Goal: Answer question/provide support: Share knowledge or assist other users

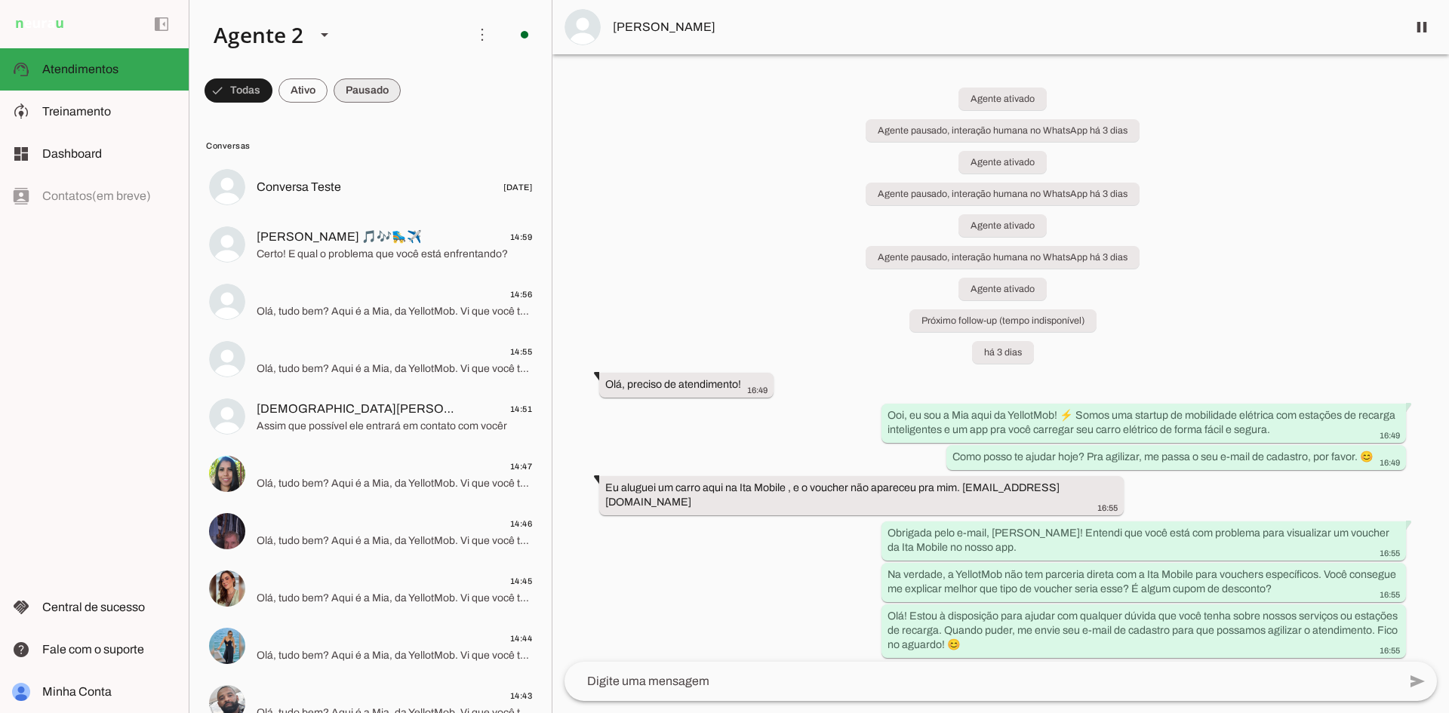
click at [272, 91] on span at bounding box center [239, 90] width 68 height 36
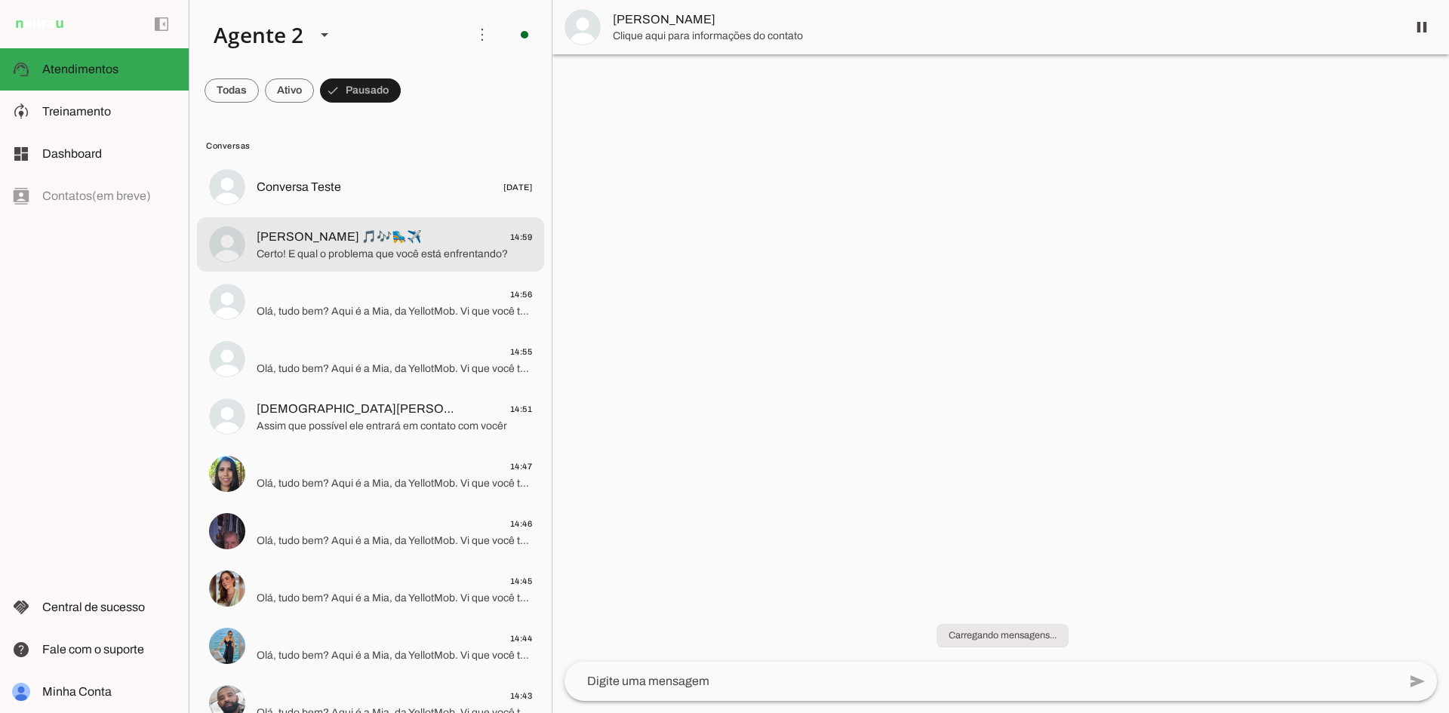
click at [415, 233] on span "Helena 🎵🎶🛼✈️ 14:59" at bounding box center [395, 237] width 276 height 19
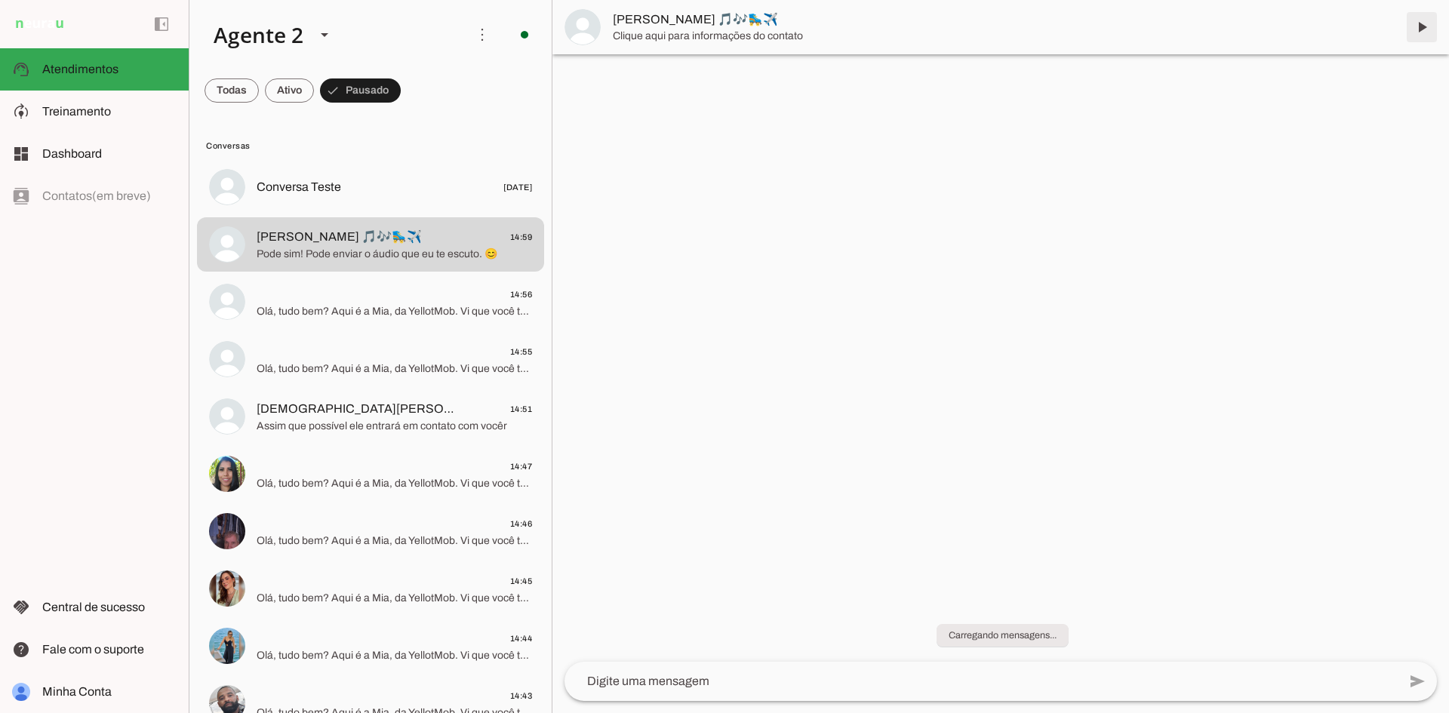
click at [1425, 25] on span at bounding box center [1422, 27] width 36 height 36
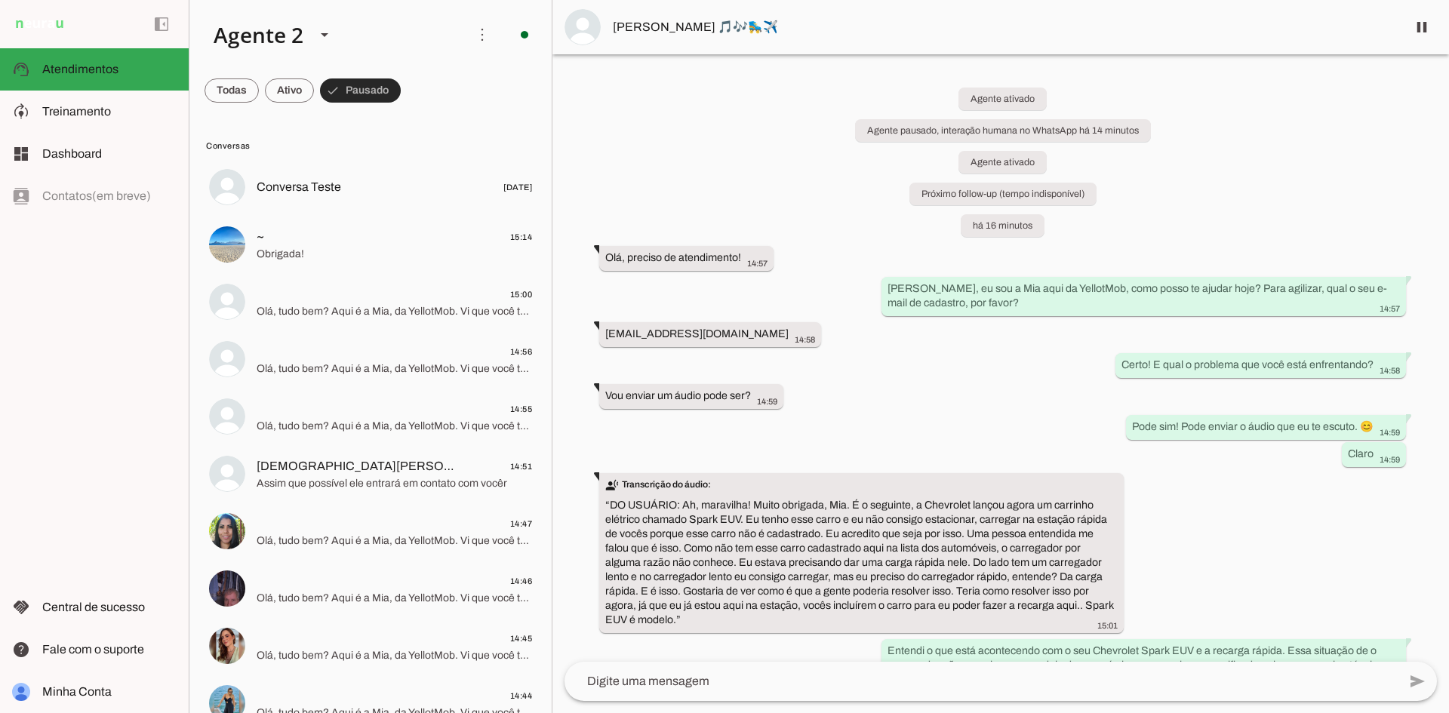
click at [374, 82] on span at bounding box center [360, 90] width 81 height 36
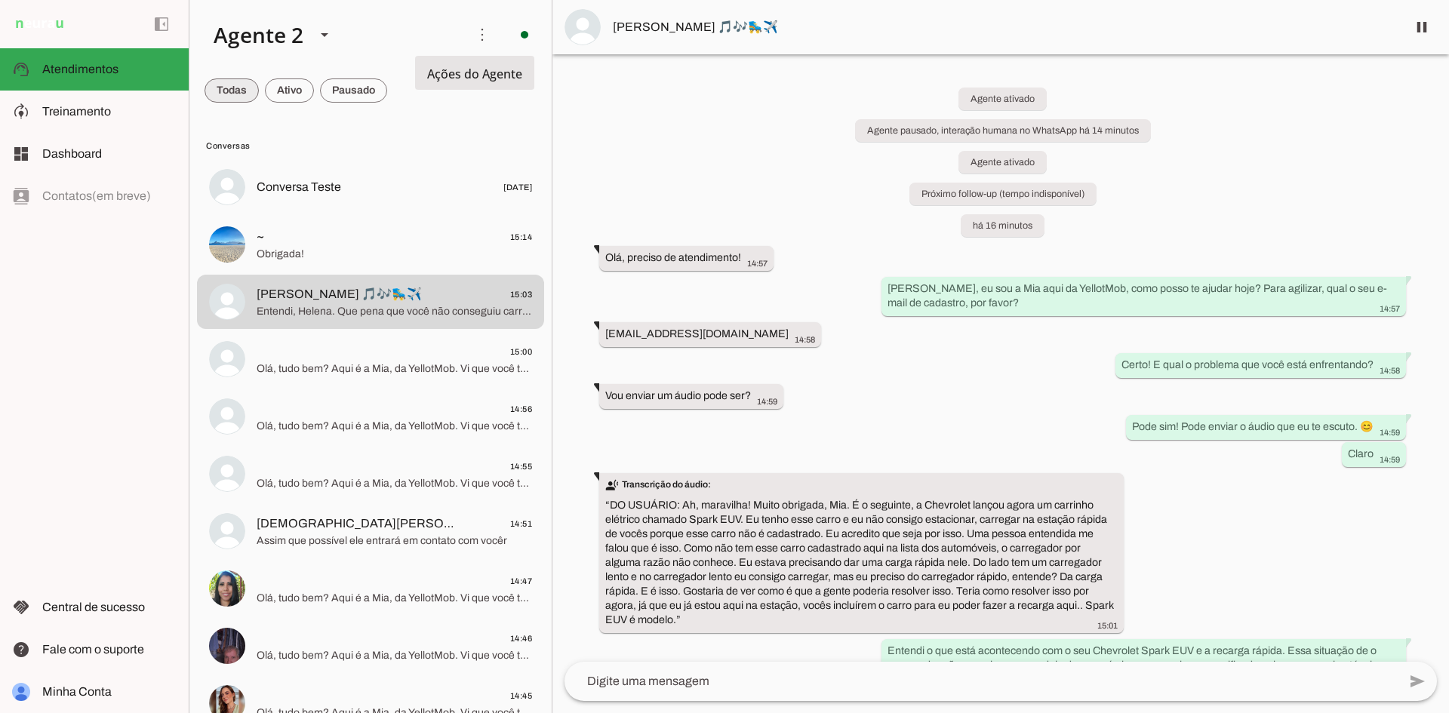
click at [222, 89] on span at bounding box center [232, 90] width 54 height 36
